Goal: Information Seeking & Learning: Learn about a topic

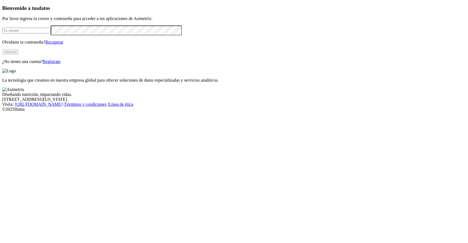
type input "[PERSON_NAME][EMAIL_ADDRESS][PERSON_NAME][DOMAIN_NAME]"
click at [19, 55] on button "Ingresa" at bounding box center [10, 52] width 16 height 6
